Goal: Task Accomplishment & Management: Use online tool/utility

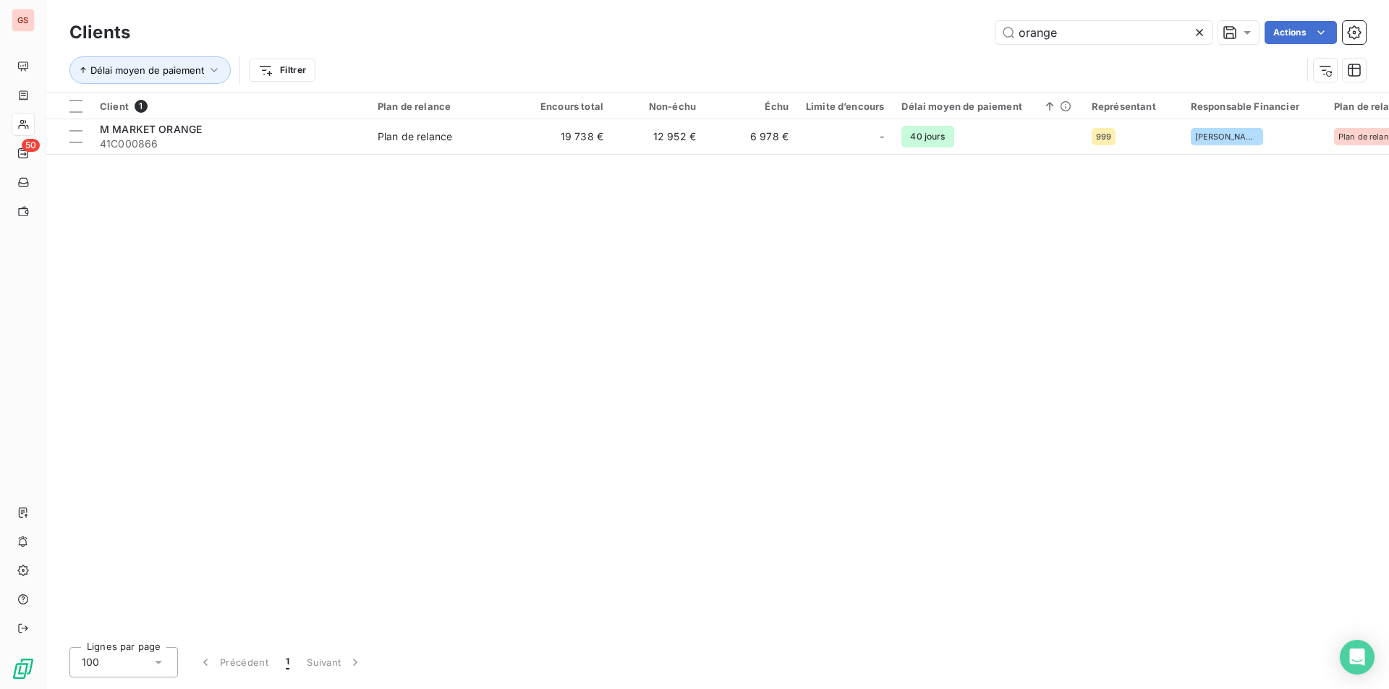
drag, startPoint x: 1106, startPoint y: 40, endPoint x: 879, endPoint y: 46, distance: 227.2
click at [879, 46] on div "Clients orange Actions" at bounding box center [717, 32] width 1296 height 30
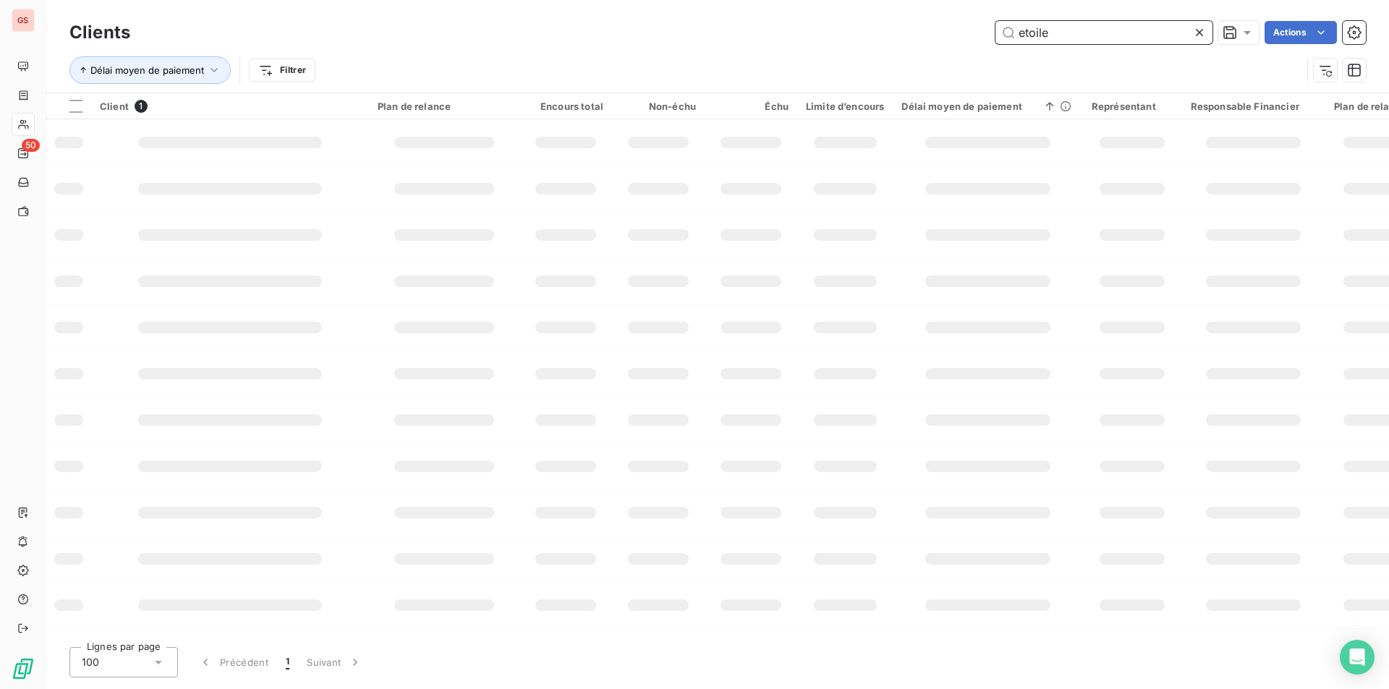
type input "etoile"
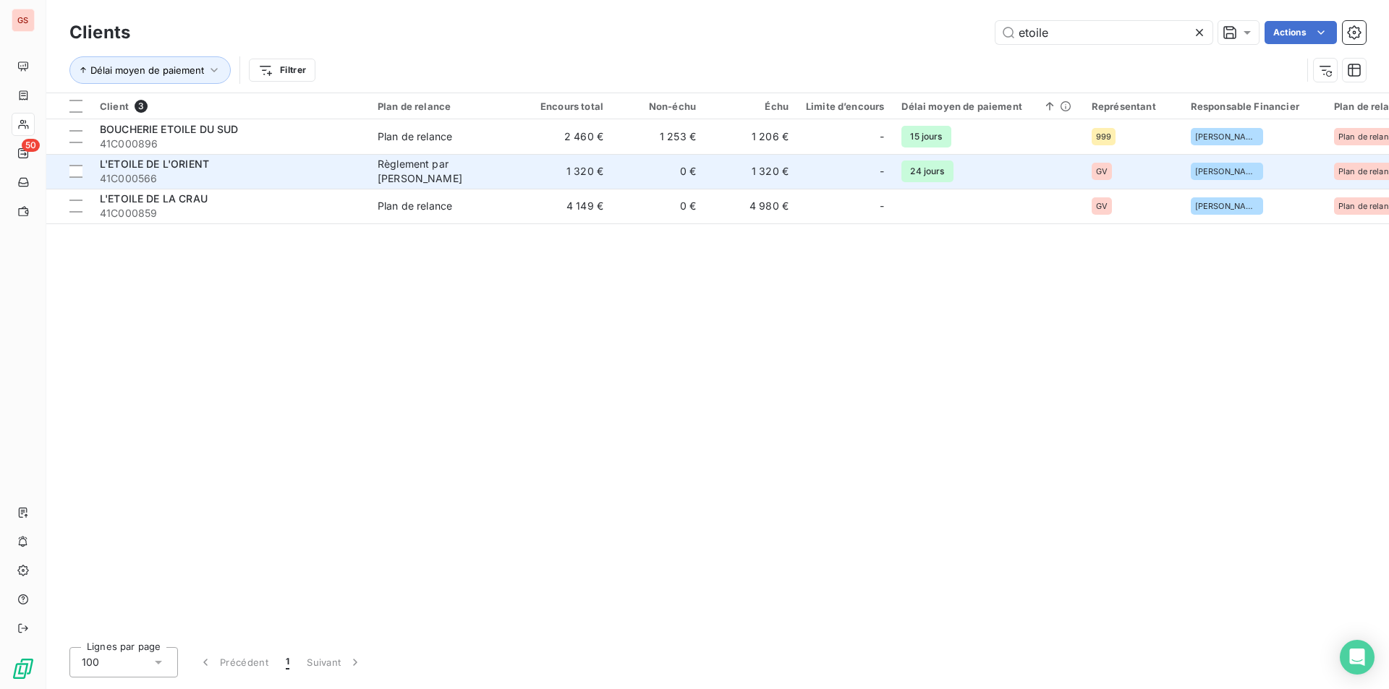
click at [252, 167] on div "L'ETOILE DE L'ORIENT" at bounding box center [230, 164] width 260 height 14
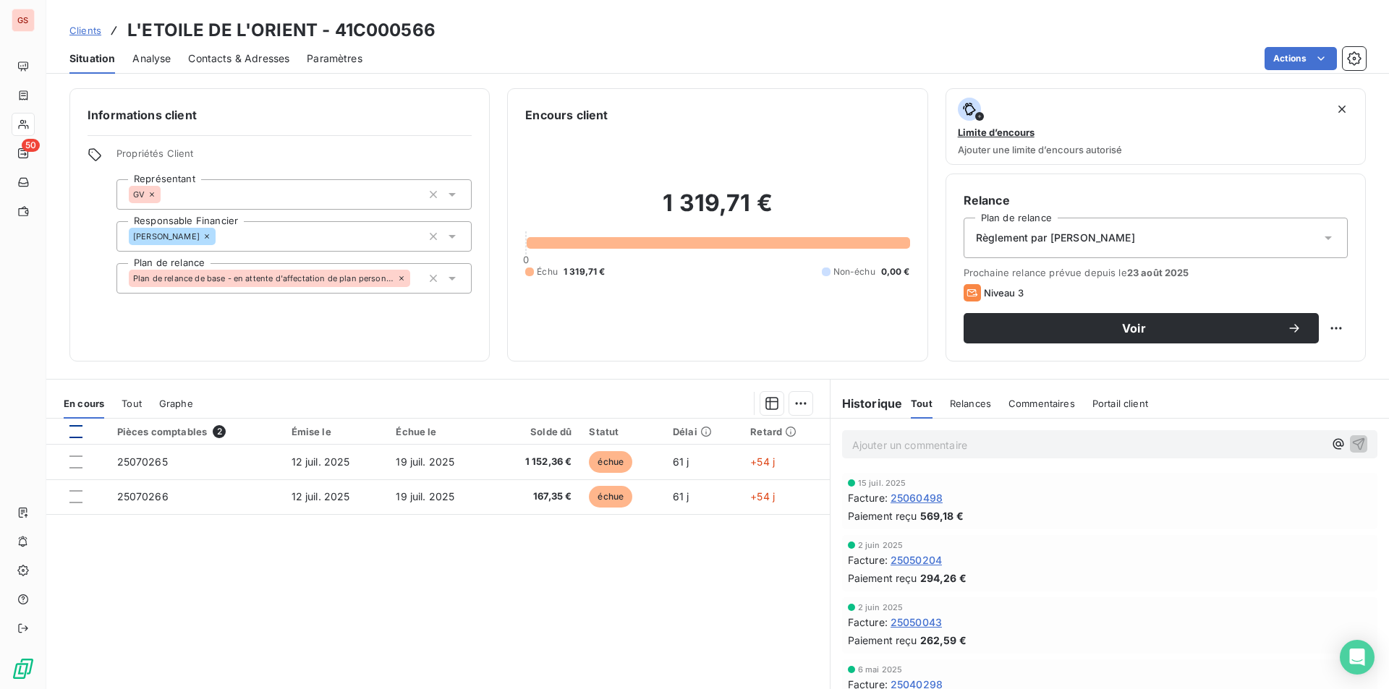
click at [77, 427] on div at bounding box center [75, 431] width 13 height 13
click at [801, 404] on html "GS 50 Clients L'ETOILE DE L'ORIENT - 41C000566 Situation Analyse Contacts & Adr…" at bounding box center [694, 344] width 1389 height 689
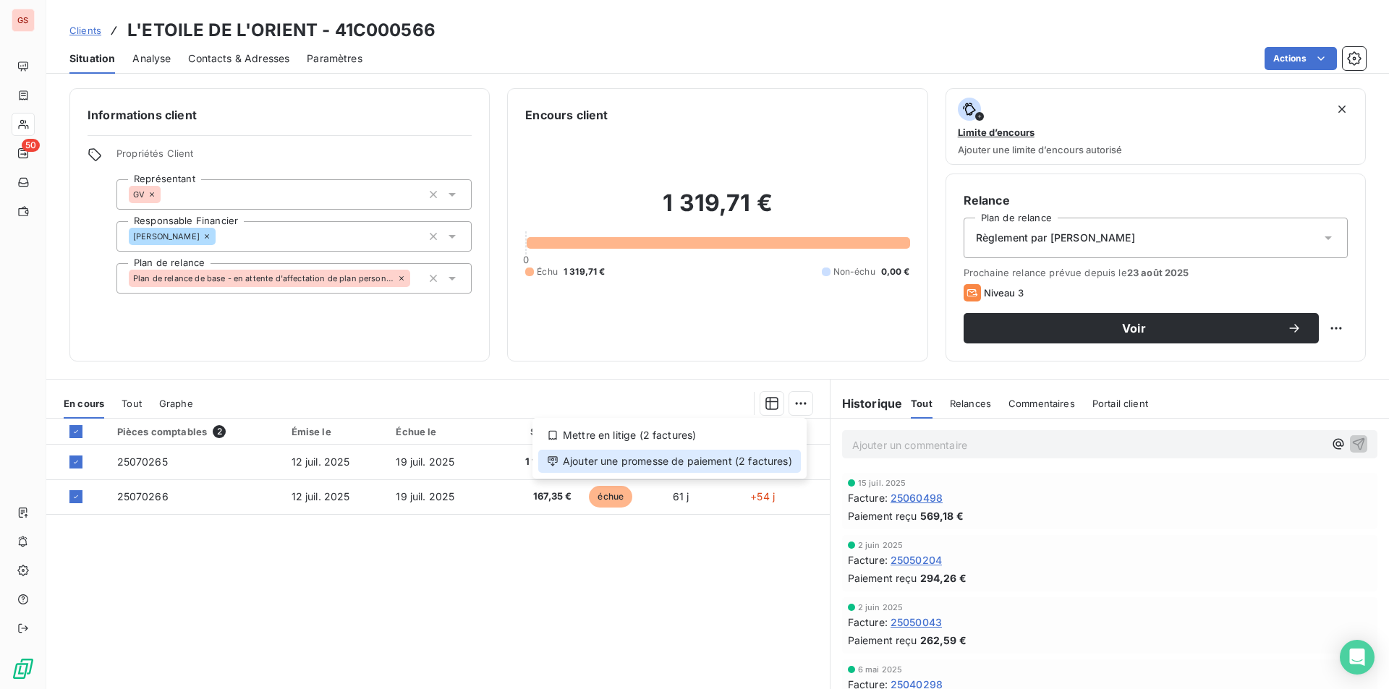
click at [718, 459] on div "Ajouter une promesse de paiement (2 factures)" at bounding box center [669, 461] width 263 height 23
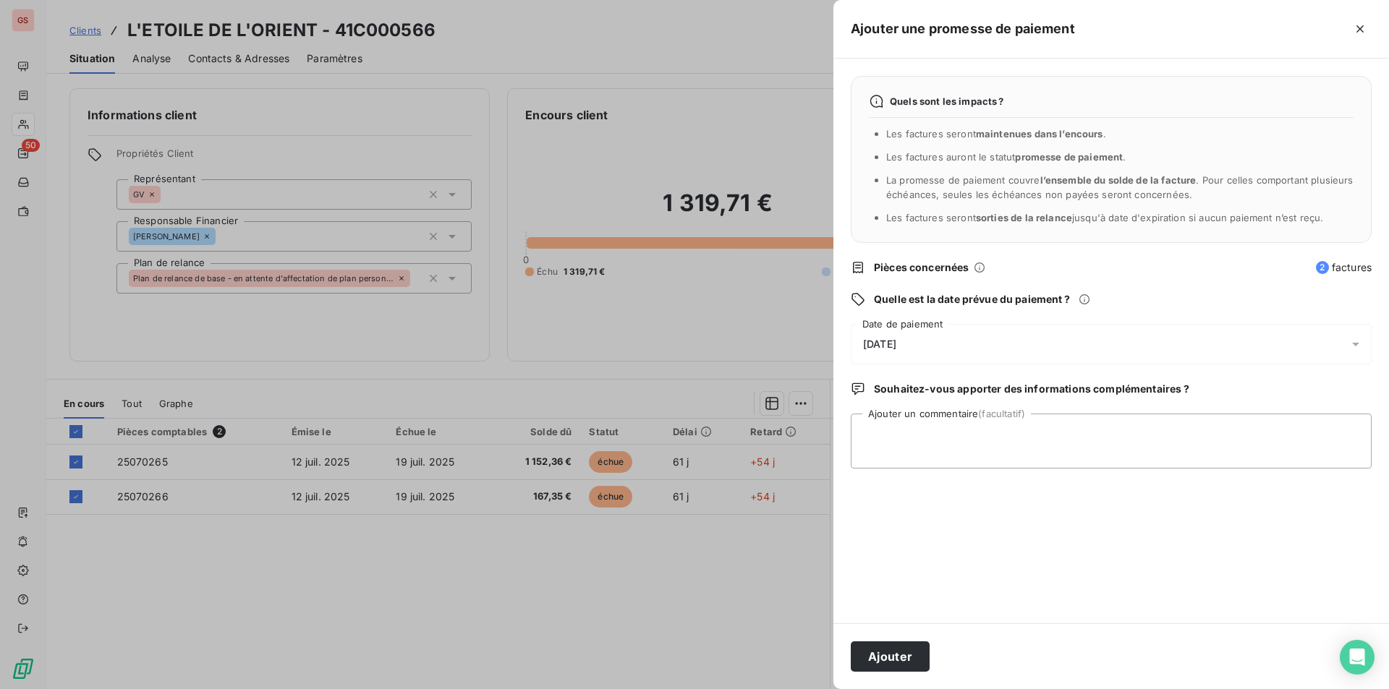
click at [934, 340] on div "[DATE]" at bounding box center [1110, 344] width 521 height 40
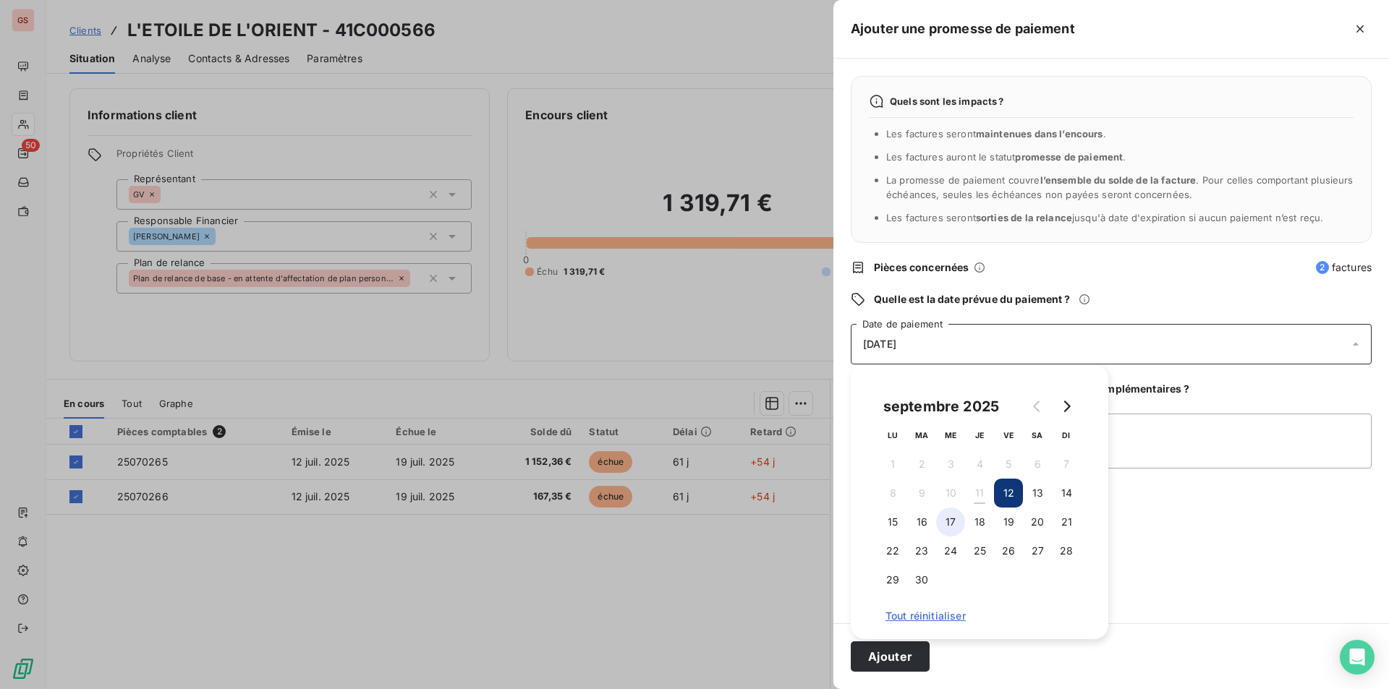
click at [950, 526] on button "17" at bounding box center [950, 522] width 29 height 29
click at [1153, 412] on div "Quels sont les impacts ? Les factures seront maintenues dans l’encours . Les fa…" at bounding box center [1110, 341] width 555 height 565
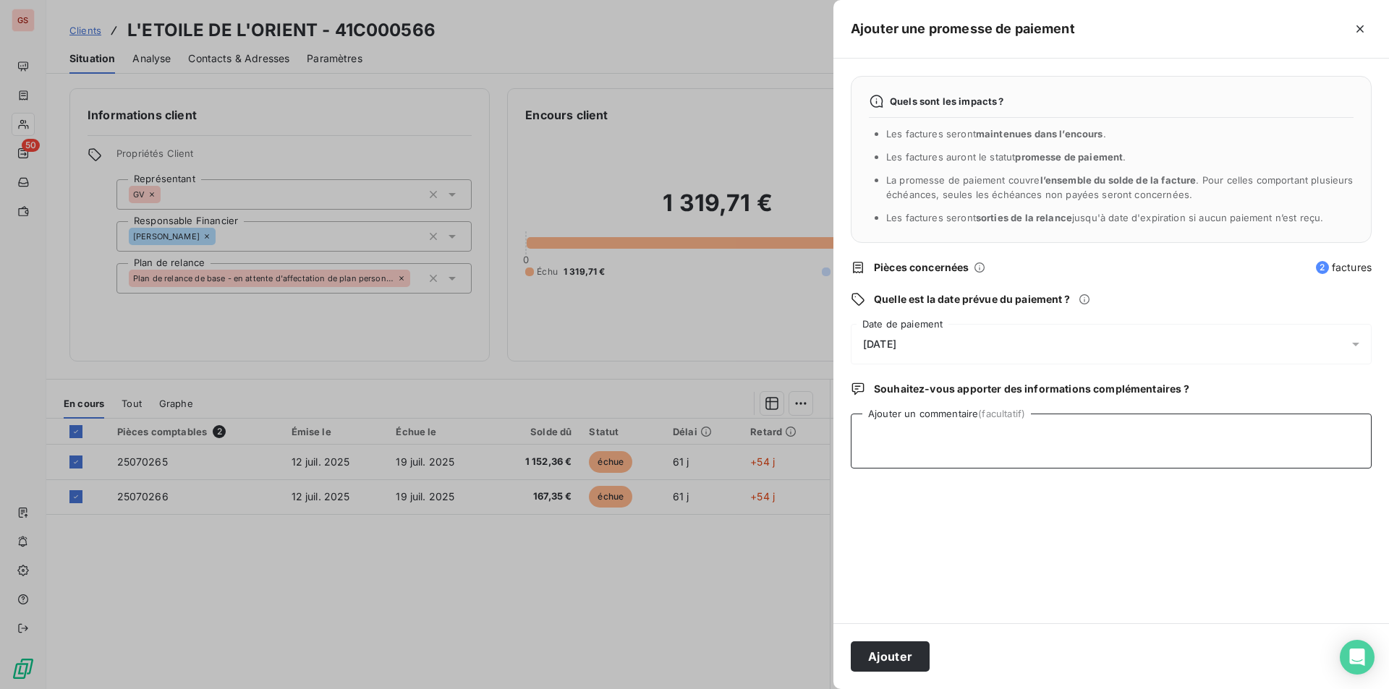
click at [1142, 432] on textarea "Ajouter un commentaire (facultatif)" at bounding box center [1110, 441] width 521 height 55
type textarea "espece ok"
click at [899, 651] on button "Ajouter" at bounding box center [889, 656] width 79 height 30
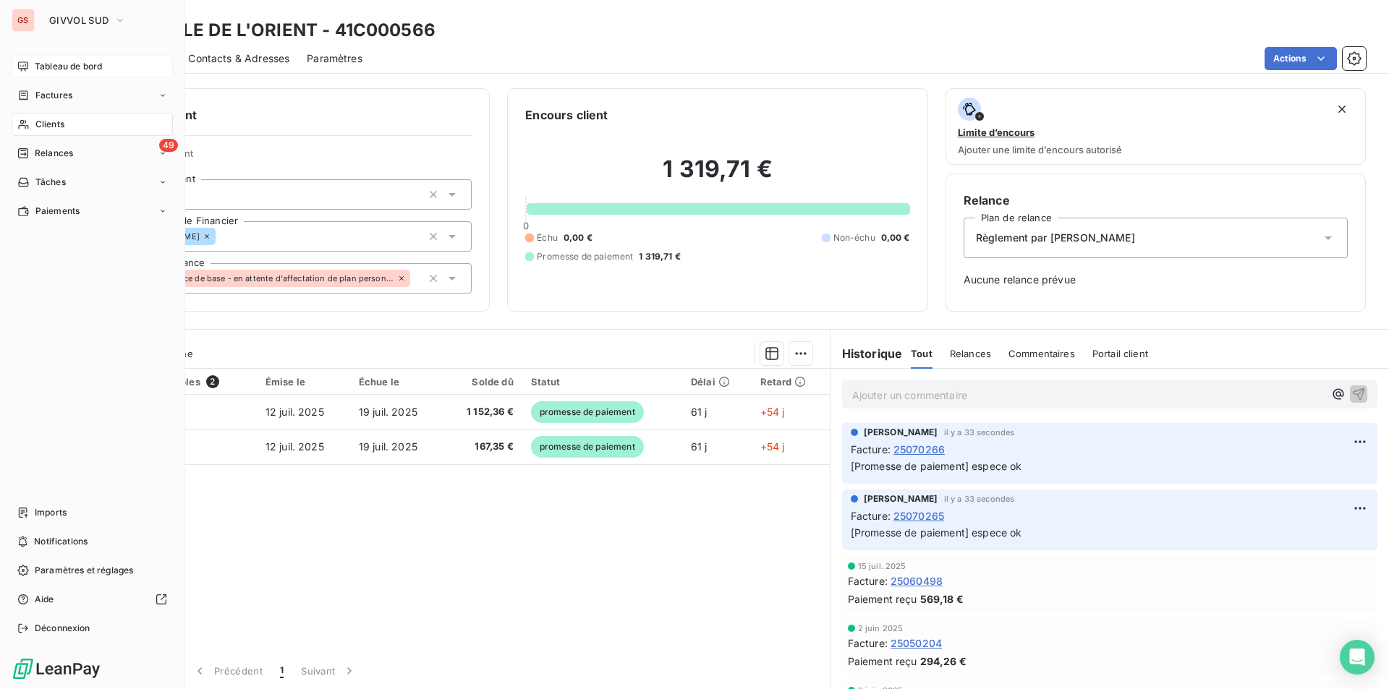
click at [35, 61] on span "Tableau de bord" at bounding box center [68, 66] width 67 height 13
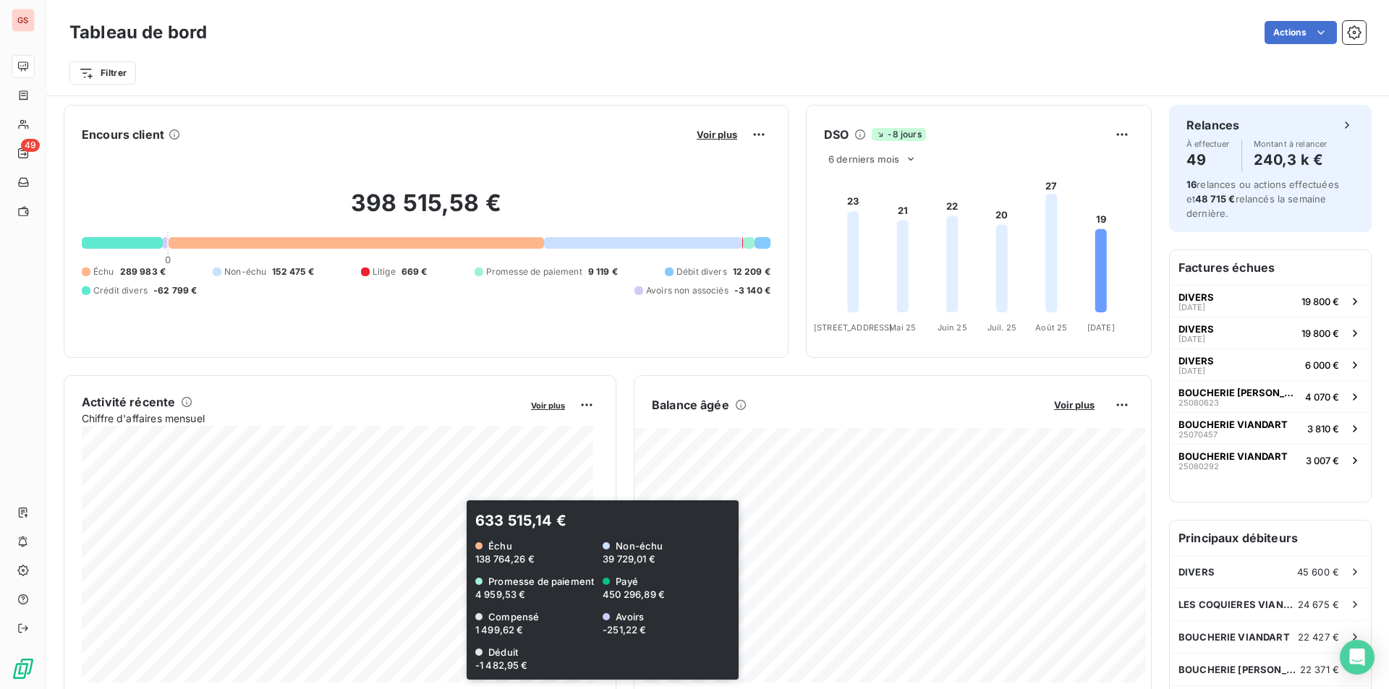
scroll to position [290, 0]
